Goal: Information Seeking & Learning: Check status

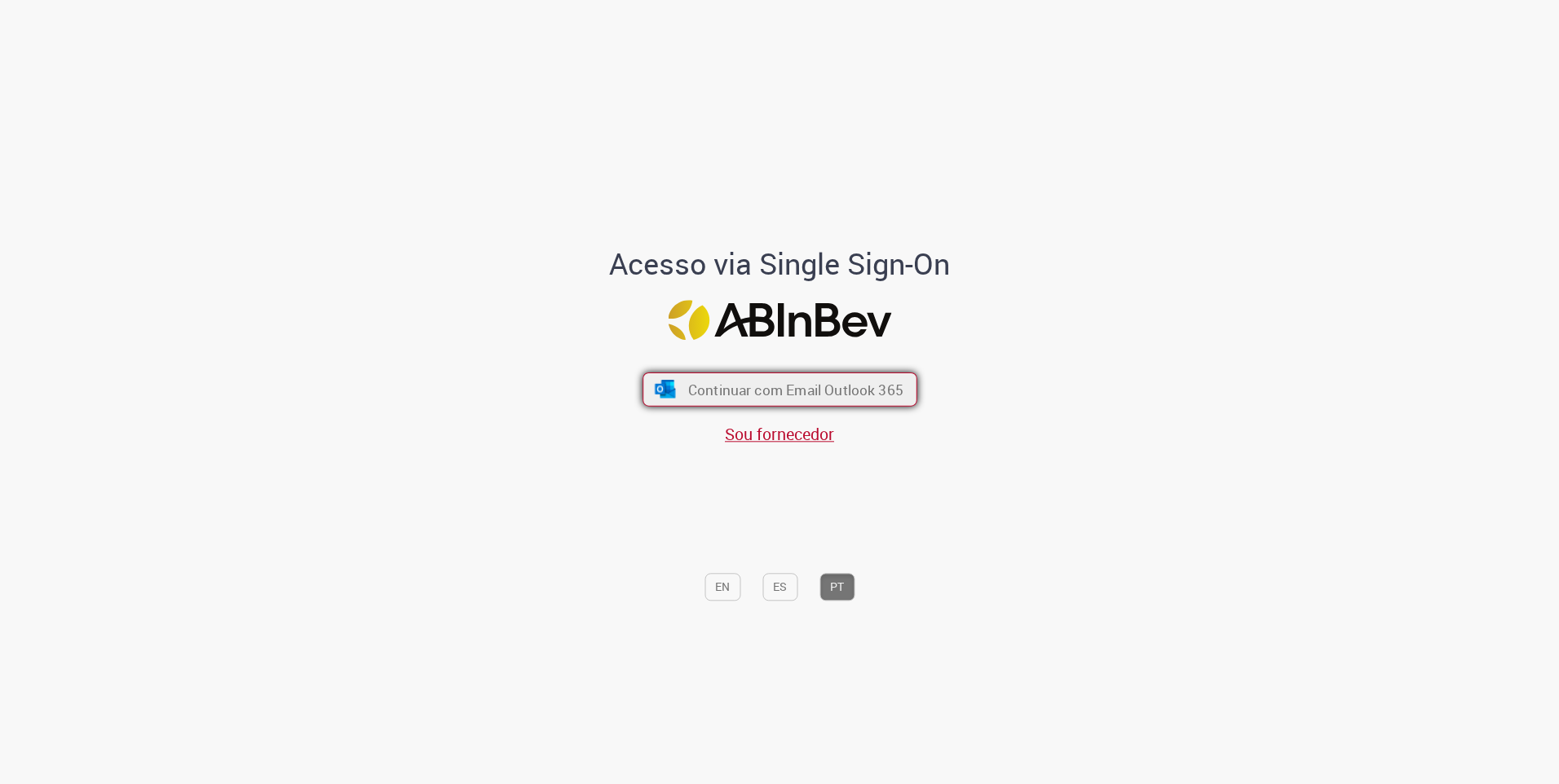
click at [747, 382] on span "Continuar com Email Outlook 365" at bounding box center [795, 389] width 216 height 19
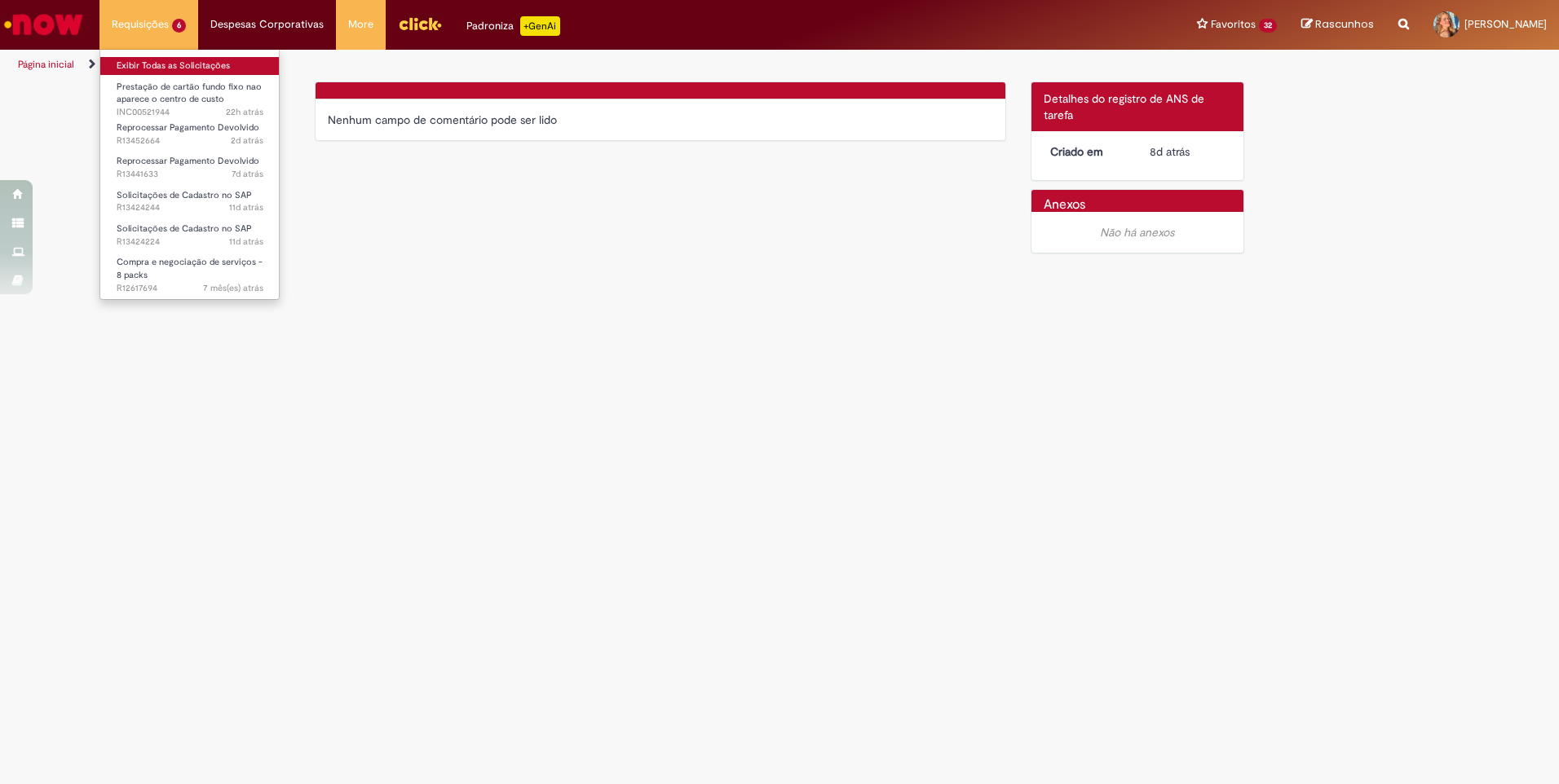
click at [149, 65] on link "Exibir Todas as Solicitações" at bounding box center [190, 65] width 179 height 18
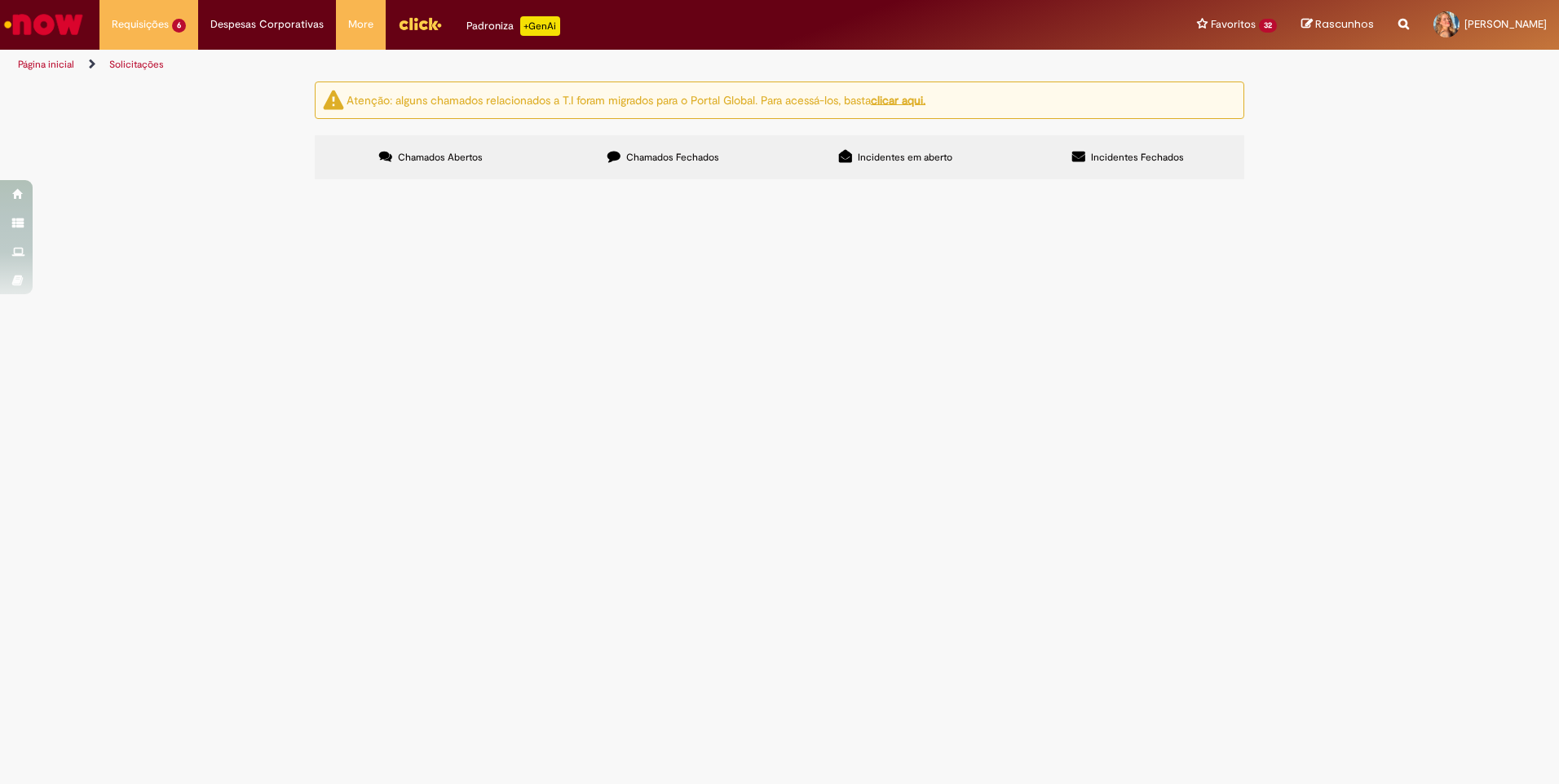
click at [0, 0] on span "boa tarde, tudo bem? poderiam me ajudar com o reembolso?" at bounding box center [0, 0] width 0 height 0
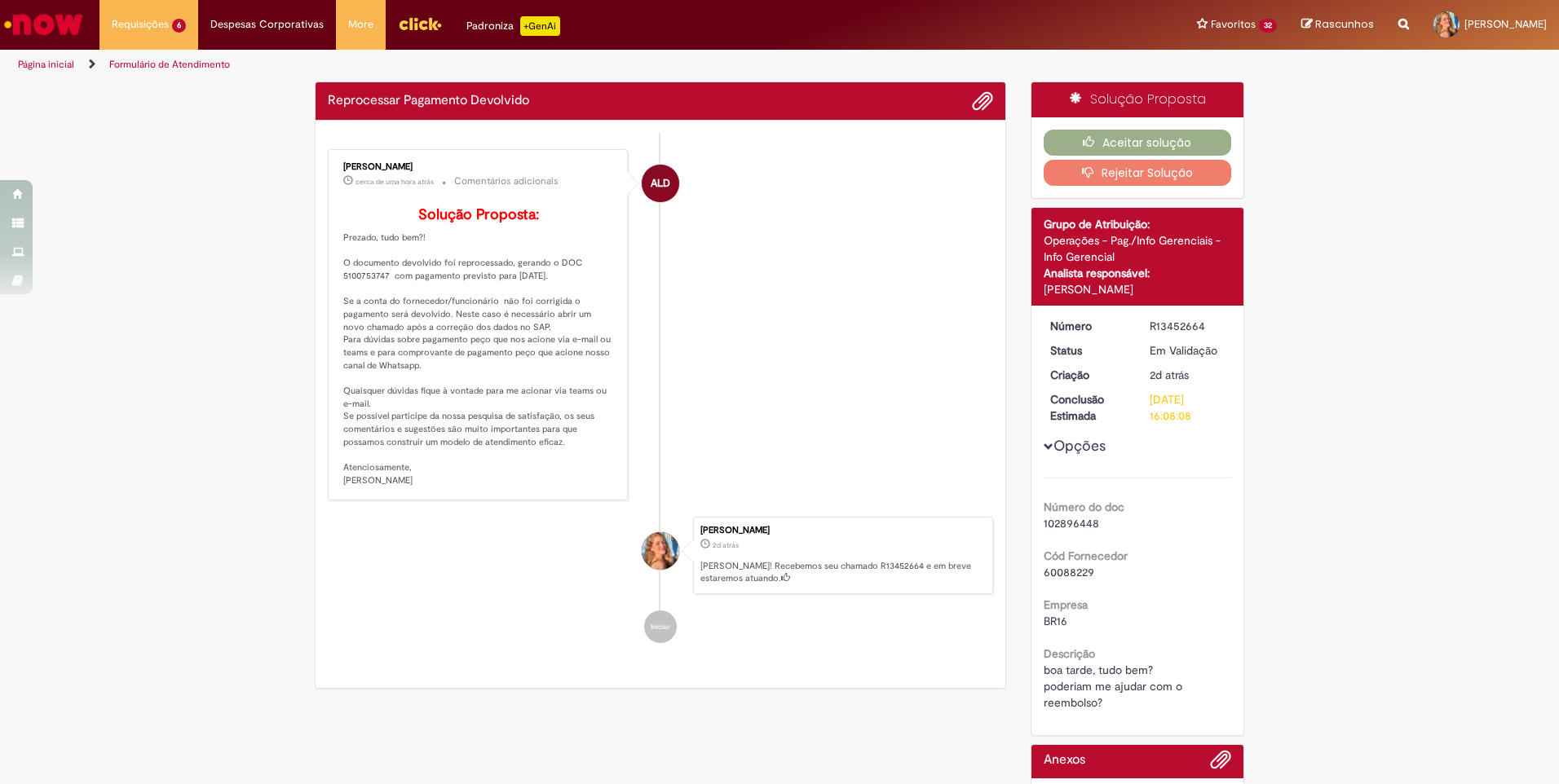
click at [903, 466] on li "ALD [PERSON_NAME] cerca de uma hora atrás cerca de uma hora atrás Comentários a…" at bounding box center [660, 325] width 666 height 351
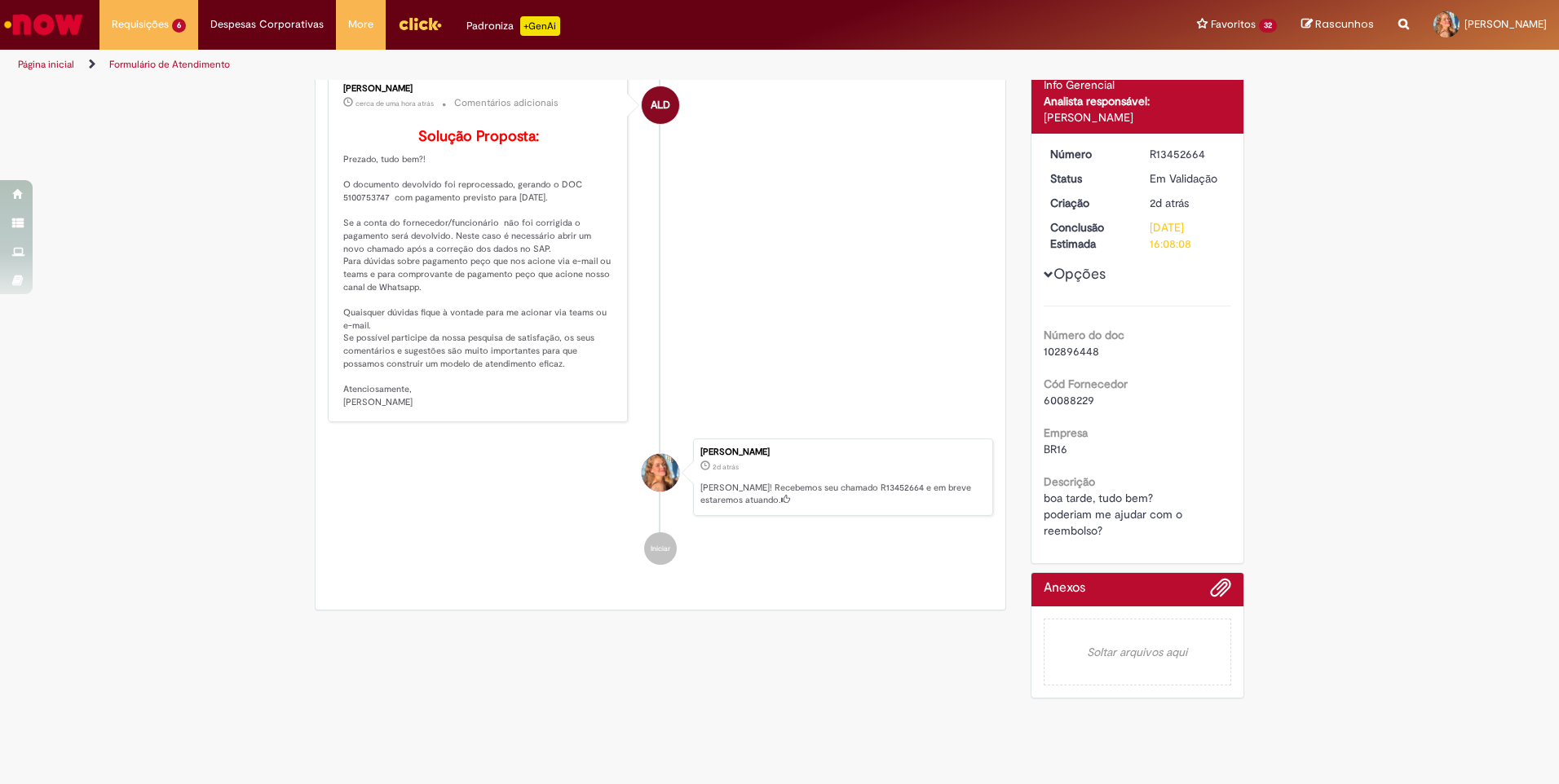
scroll to position [116, 0]
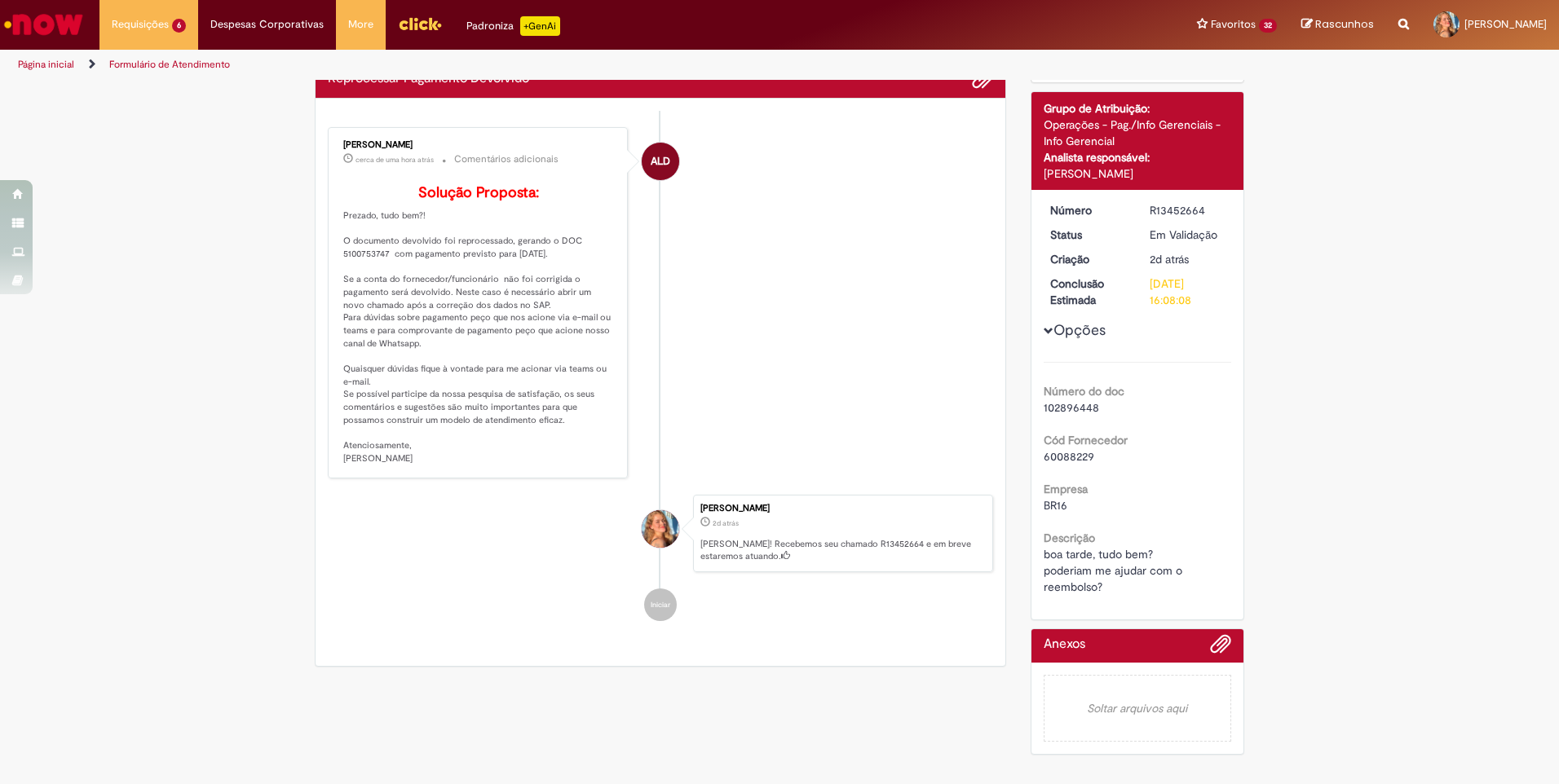
click at [1071, 407] on span "102896448" at bounding box center [1071, 407] width 55 height 14
drag, startPoint x: 1071, startPoint y: 407, endPoint x: 823, endPoint y: 419, distance: 248.3
click at [819, 418] on li "ALD [PERSON_NAME] cerca de uma hora atrás cerca de uma hora atrás Comentários a…" at bounding box center [660, 303] width 666 height 351
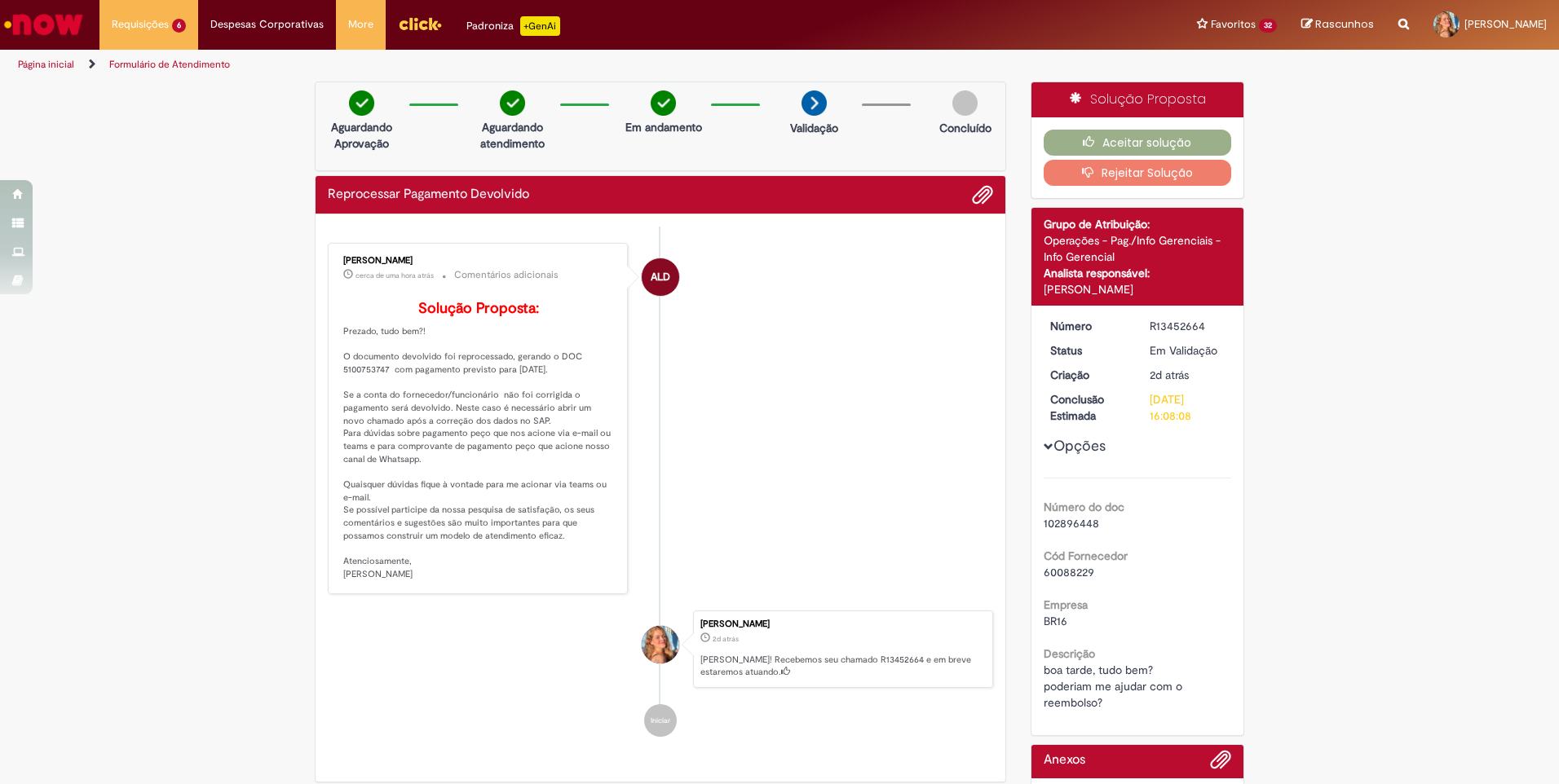
click at [1069, 569] on span "60088229" at bounding box center [1068, 571] width 50 height 14
copy span "60088229"
click at [934, 558] on li "ALD [PERSON_NAME] cerca de uma hora atrás cerca de uma hora atrás Comentários a…" at bounding box center [660, 419] width 666 height 351
click at [878, 494] on li "ALD [PERSON_NAME] cerca de uma hora atrás cerca de uma hora atrás Comentários a…" at bounding box center [660, 419] width 666 height 351
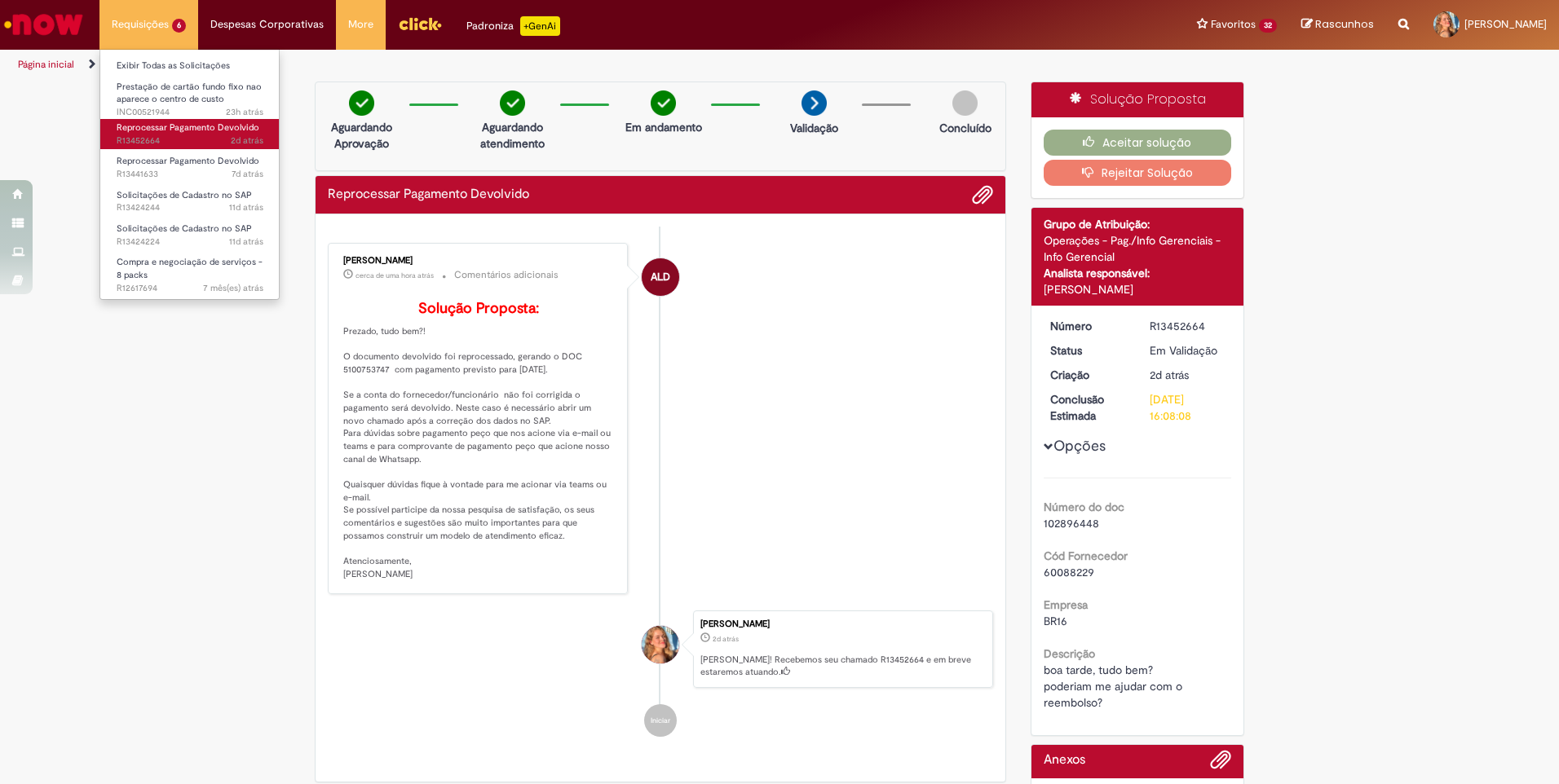
click at [202, 130] on span "Reprocessar Pagamento Devolvido" at bounding box center [188, 127] width 142 height 12
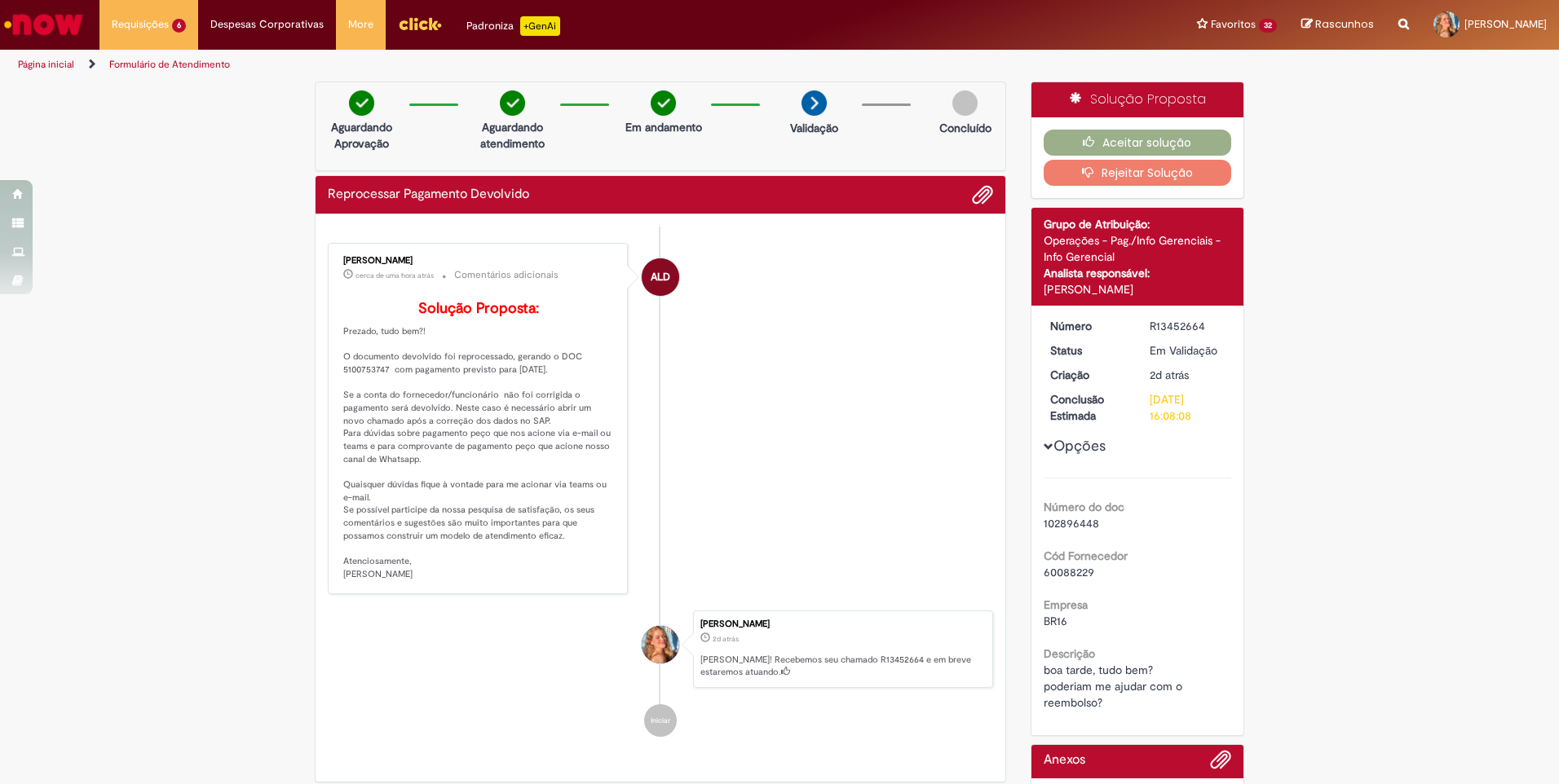
click at [841, 419] on li "ALD [PERSON_NAME] cerca de uma hora atrás cerca de uma hora atrás Comentários a…" at bounding box center [660, 419] width 666 height 351
click at [1076, 571] on span "60088229" at bounding box center [1068, 571] width 50 height 14
copy span "60088229"
click at [893, 400] on li "ALD [PERSON_NAME] cerca de uma hora atrás cerca de uma hora atrás Comentários a…" at bounding box center [660, 419] width 666 height 351
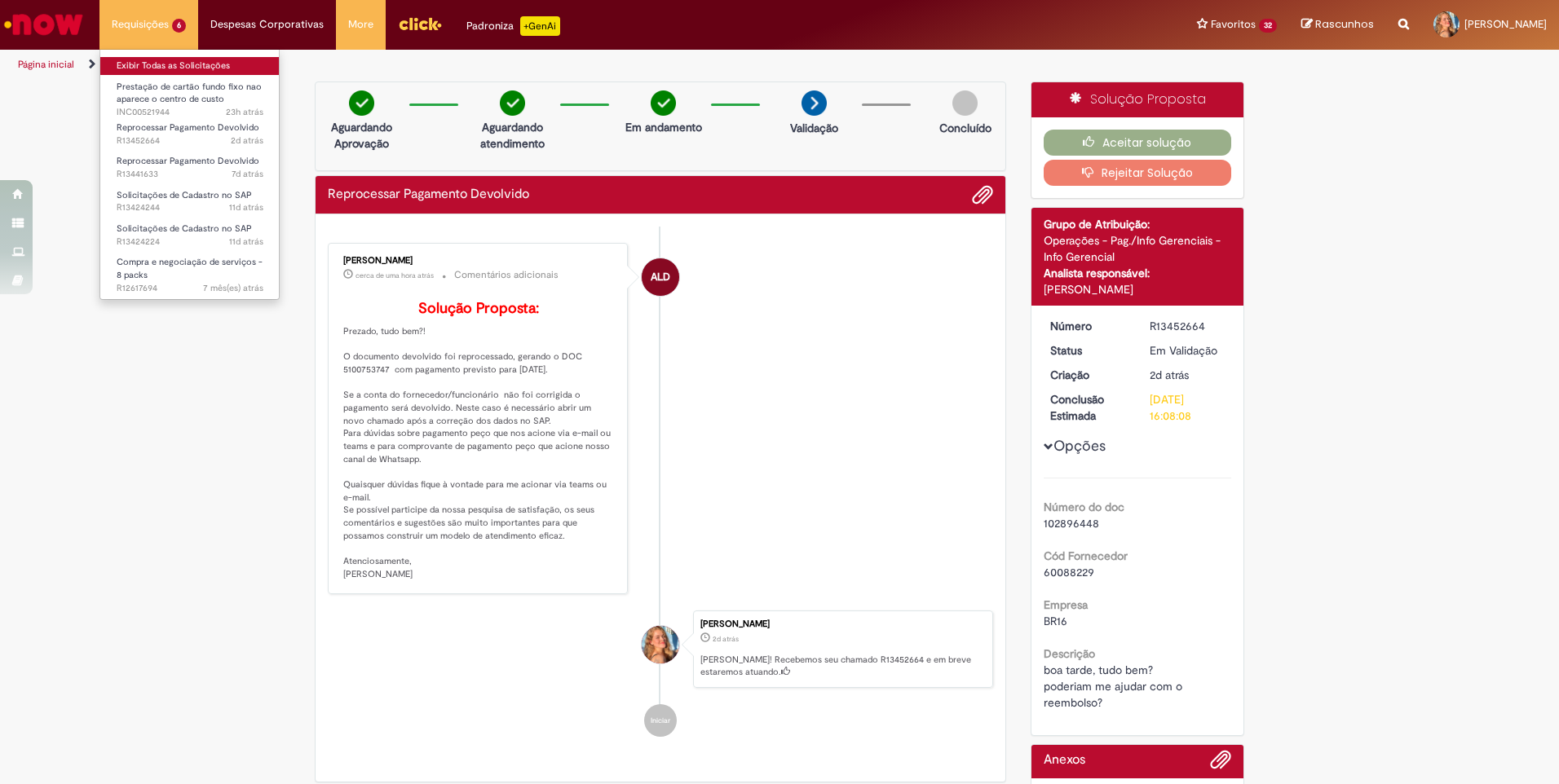
click at [183, 63] on link "Exibir Todas as Solicitações" at bounding box center [190, 65] width 179 height 18
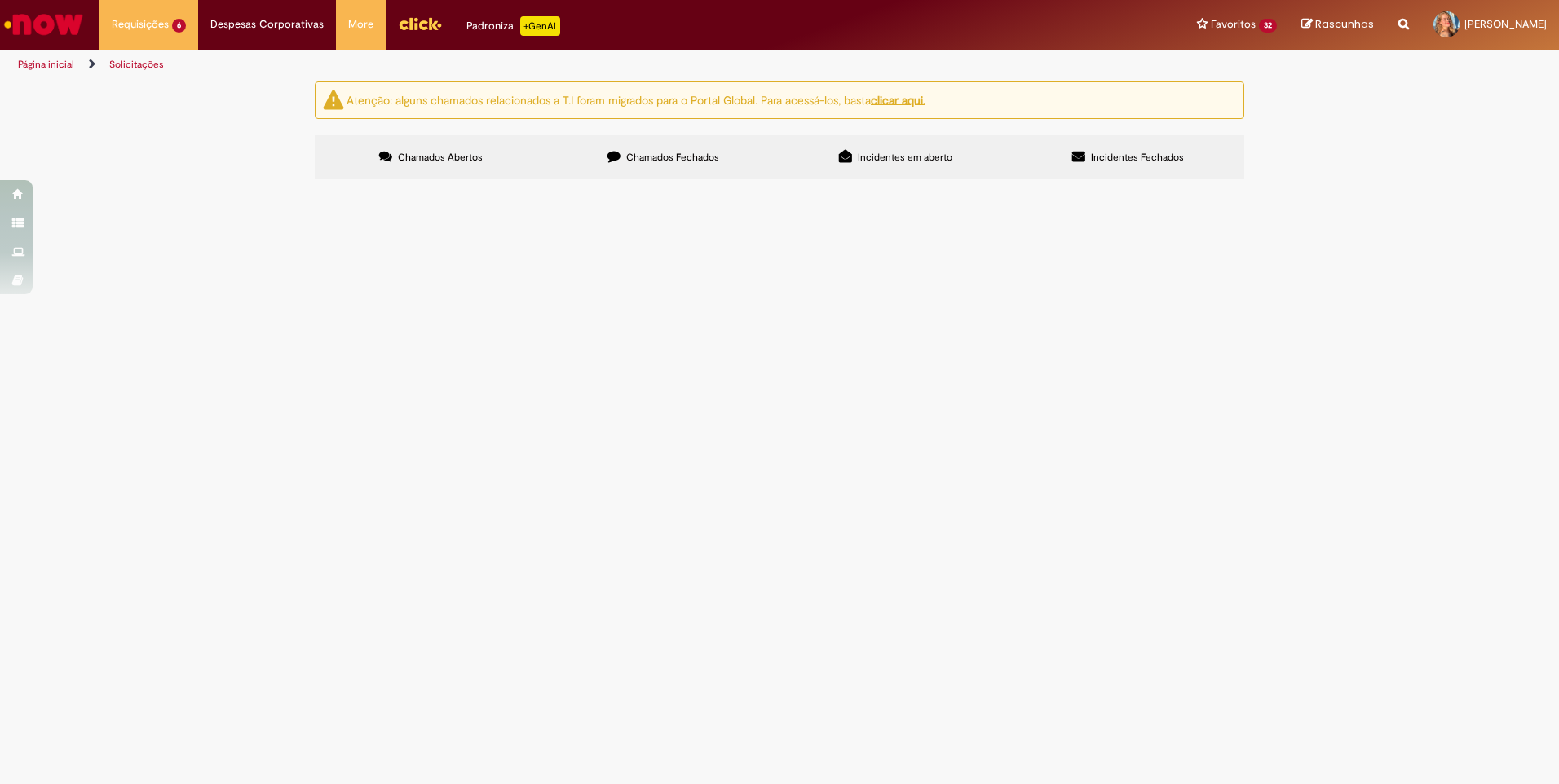
click at [0, 0] on span "Bom dia, tudo bem? poderia reprocessar o pagamento do colaborador? cod. SAP ECC…" at bounding box center [0, 0] width 0 height 0
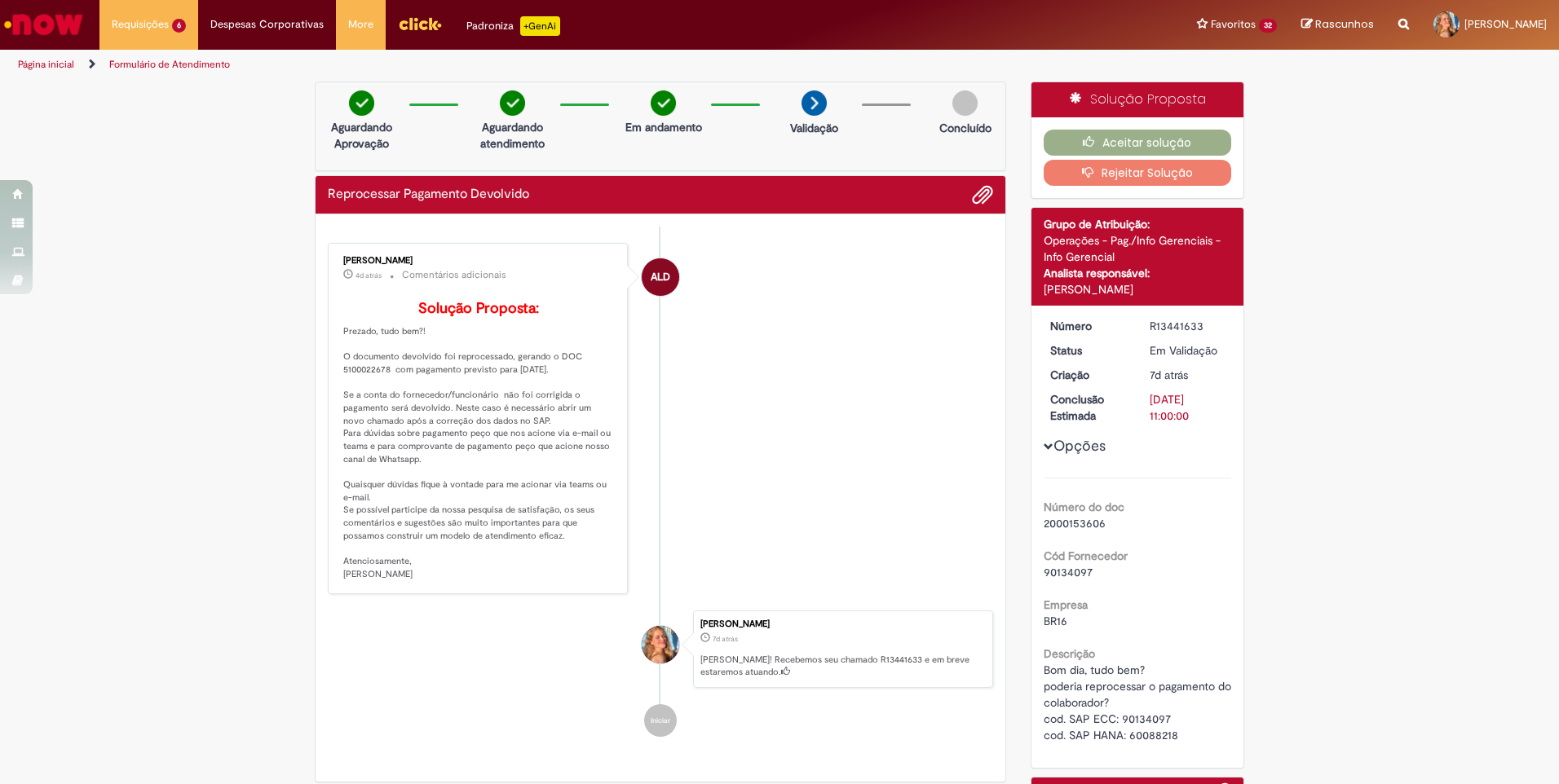
scroll to position [197, 0]
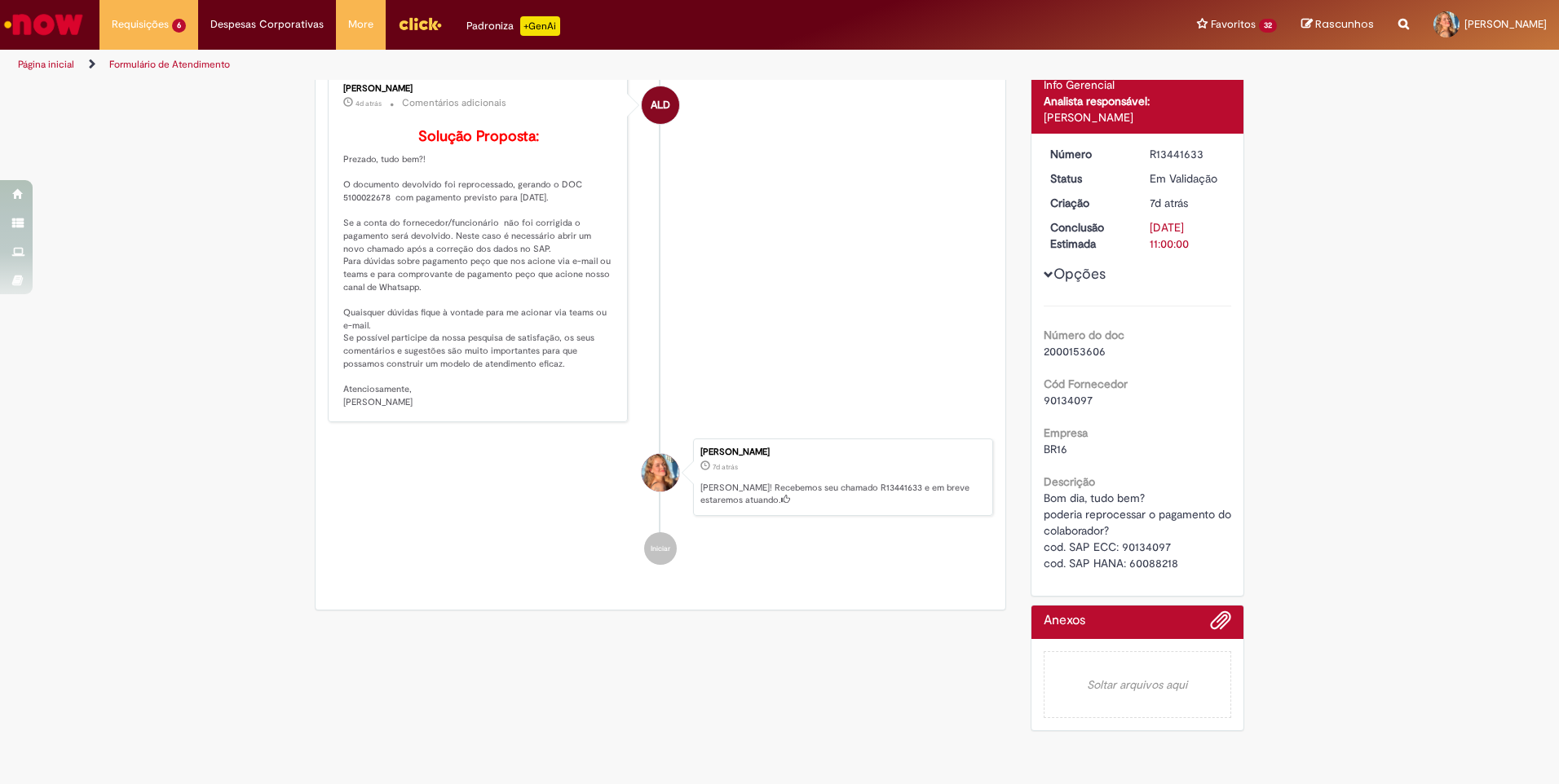
click at [1156, 534] on span "Bom dia, tudo bem? poderia reprocessar o pagamento do colaborador? cod. SAP ECC…" at bounding box center [1138, 531] width 191 height 80
copy span "60088218"
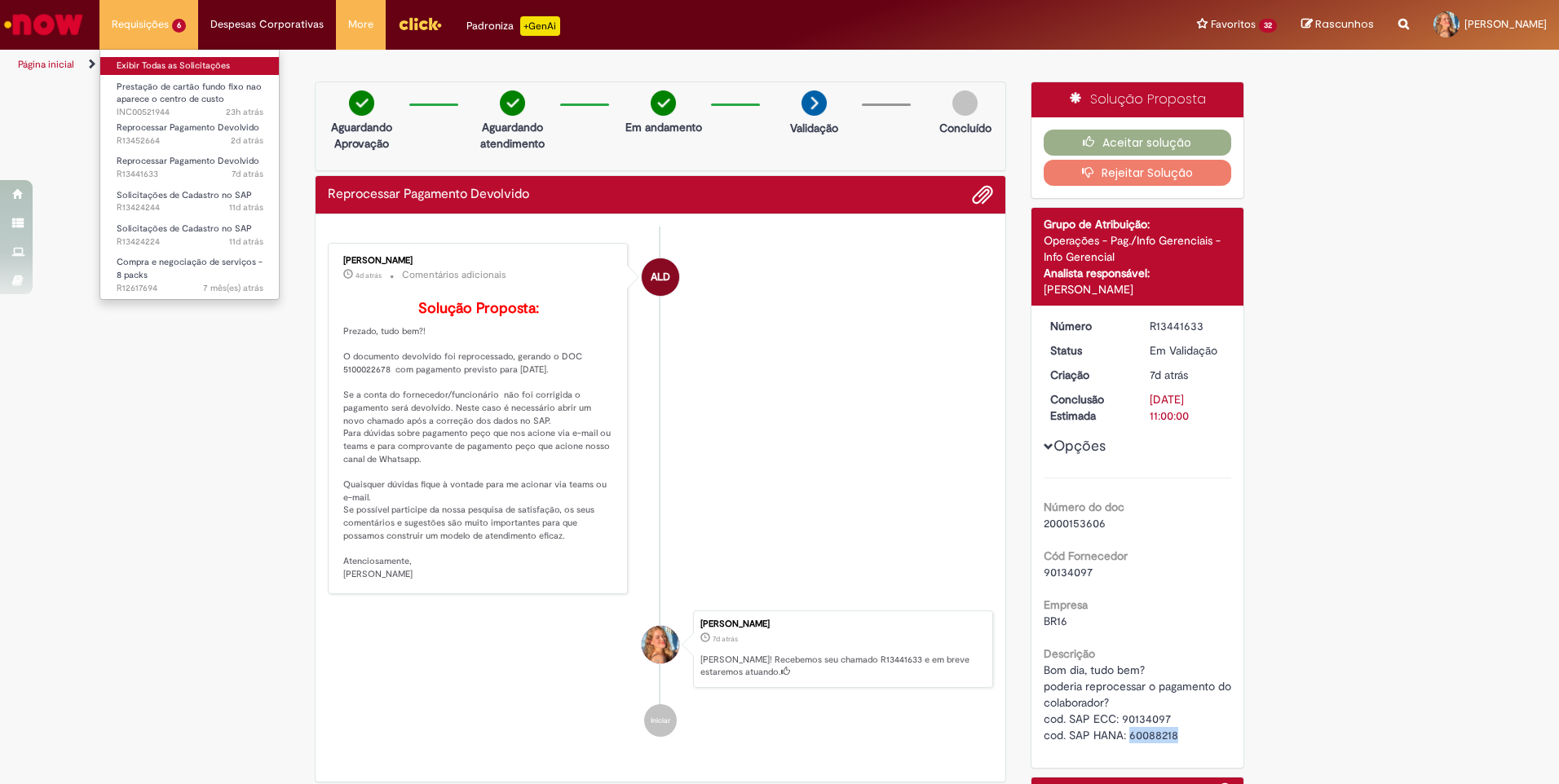
click at [152, 62] on link "Exibir Todas as Solicitações" at bounding box center [190, 65] width 179 height 18
